Goal: Information Seeking & Learning: Learn about a topic

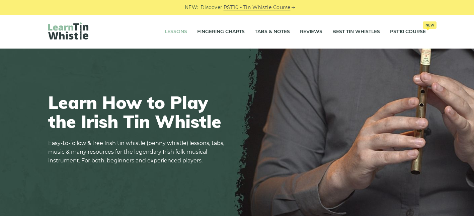
click at [183, 30] on link "Lessons" at bounding box center [176, 31] width 22 height 17
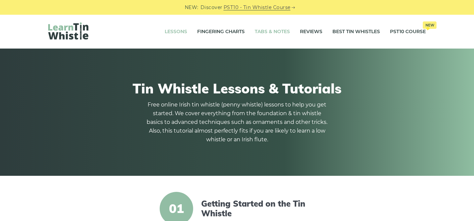
click at [267, 33] on link "Tabs & Notes" at bounding box center [272, 31] width 35 height 17
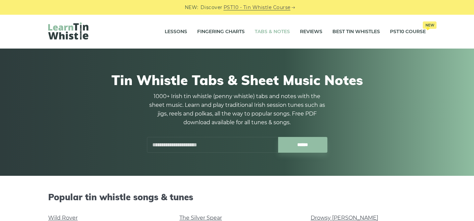
click at [211, 145] on input "text" at bounding box center [212, 145] width 131 height 16
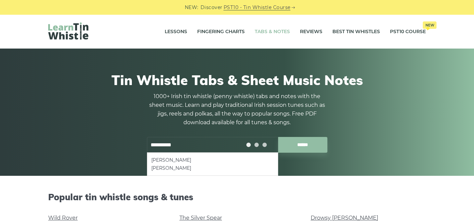
click at [278, 137] on input "******" at bounding box center [302, 145] width 49 height 16
click at [173, 161] on li "Timmy Clifford’s" at bounding box center [212, 160] width 123 height 8
type input "**********"
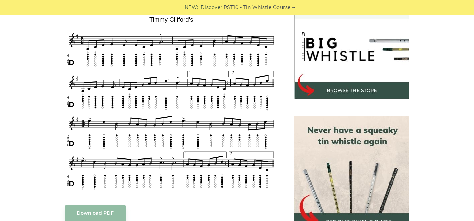
scroll to position [207, 0]
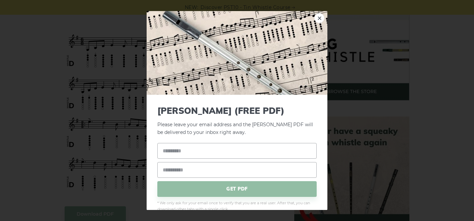
click at [314, 17] on link "×" at bounding box center [319, 18] width 10 height 10
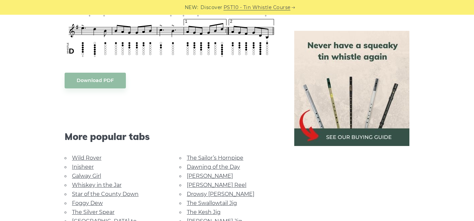
scroll to position [444, 0]
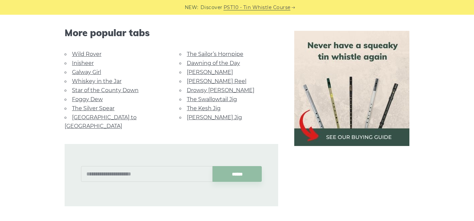
click at [193, 80] on link "Cooley’s Reel" at bounding box center [217, 81] width 60 height 6
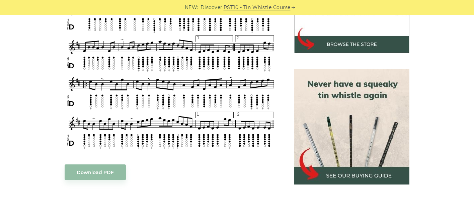
scroll to position [255, 0]
